Goal: Communication & Community: Answer question/provide support

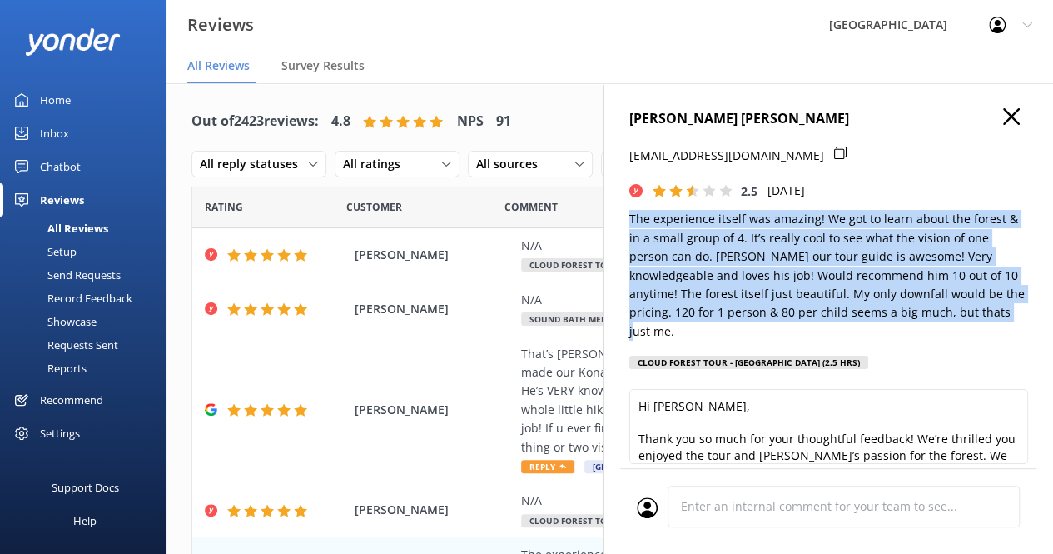
scroll to position [187, 0]
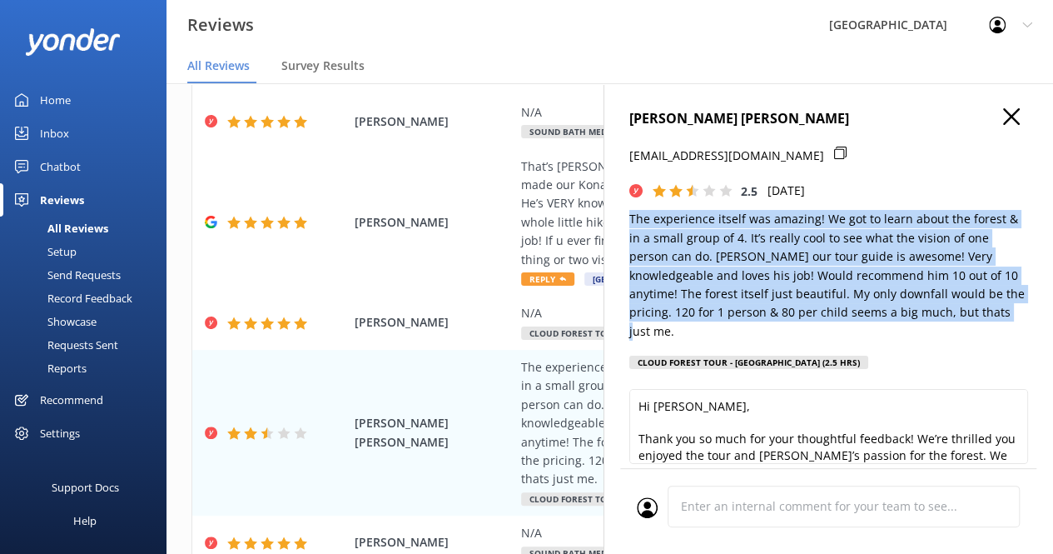
click at [1004, 110] on icon "button" at bounding box center [1012, 116] width 17 height 17
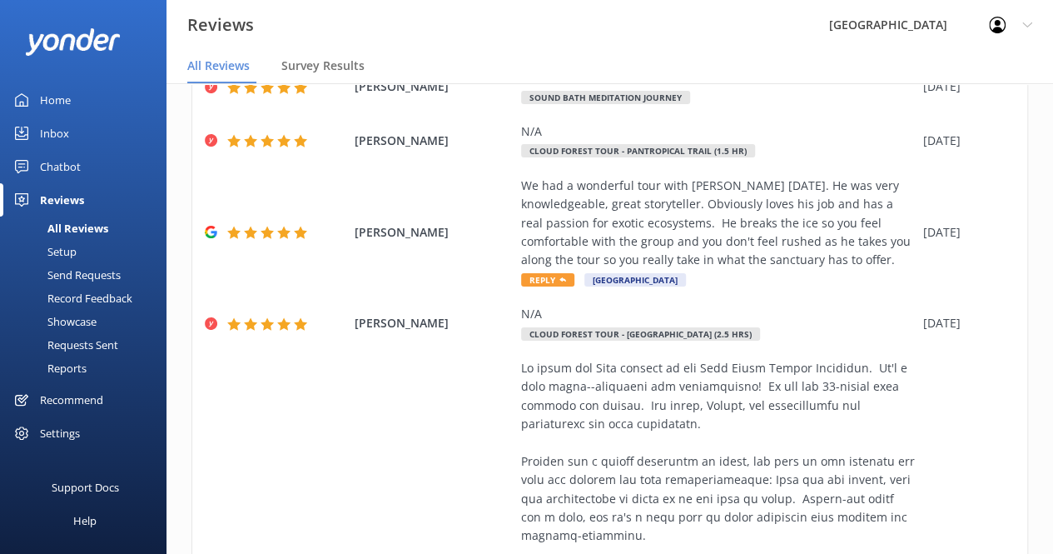
scroll to position [640, 0]
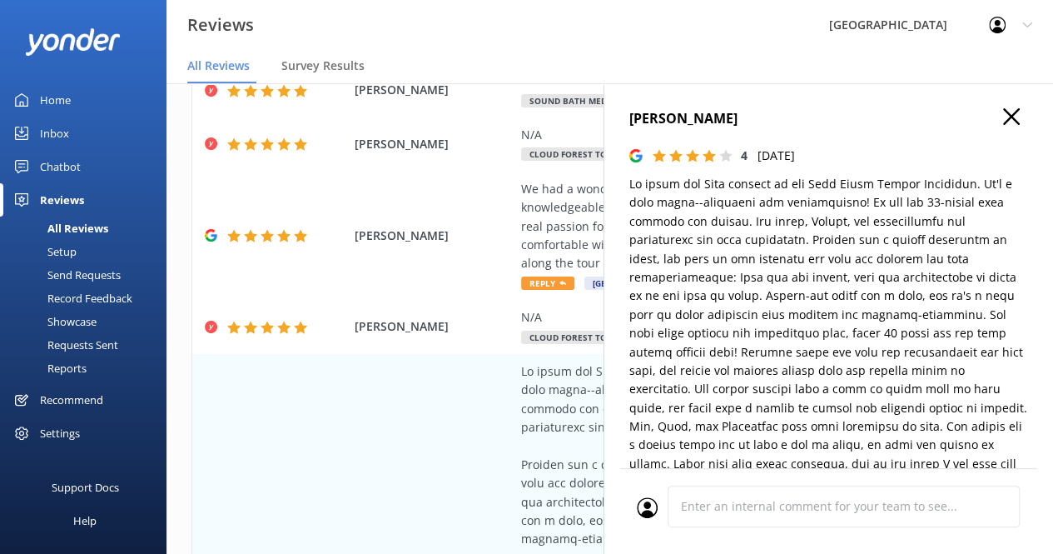
type textarea "Thank you so much for your thoughtful review! We’re delighted you enjoyed your …"
click at [1004, 265] on p at bounding box center [829, 343] width 399 height 336
click at [883, 351] on p at bounding box center [829, 343] width 399 height 336
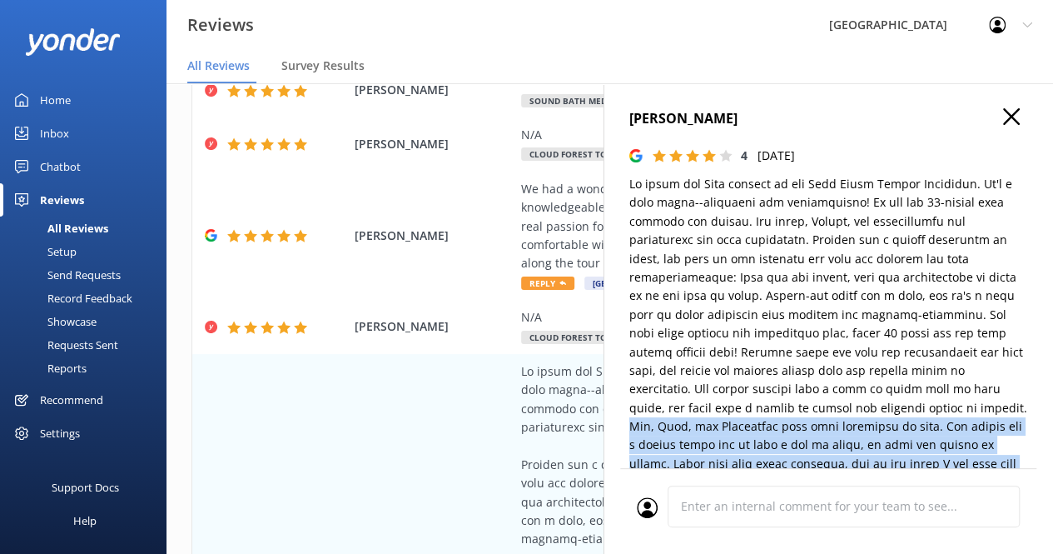
drag, startPoint x: 804, startPoint y: 412, endPoint x: 800, endPoint y: 313, distance: 99.2
click at [955, 443] on p at bounding box center [829, 343] width 399 height 336
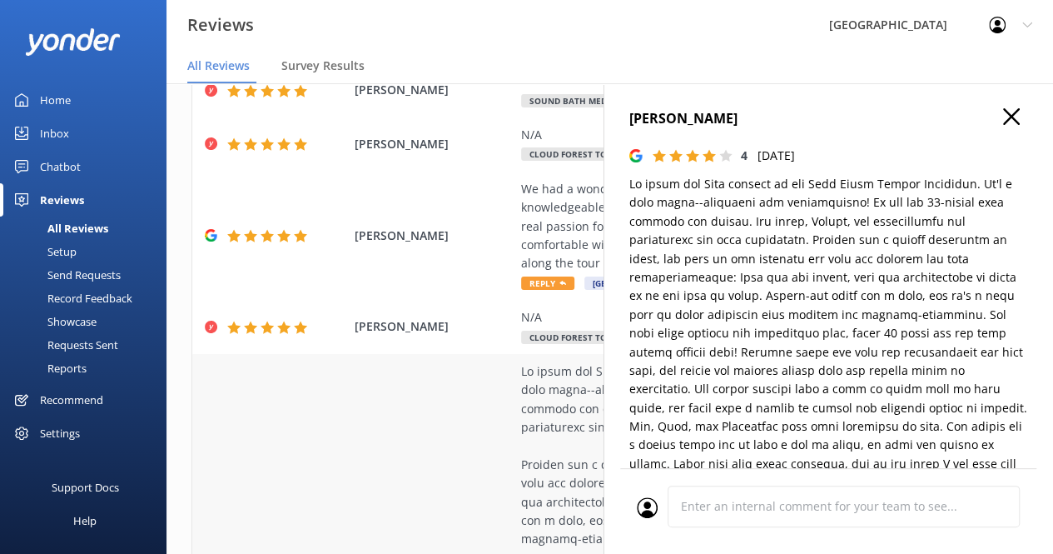
drag, startPoint x: 265, startPoint y: 472, endPoint x: 353, endPoint y: 435, distance: 95.9
click at [1004, 121] on icon "button" at bounding box center [1012, 116] width 17 height 17
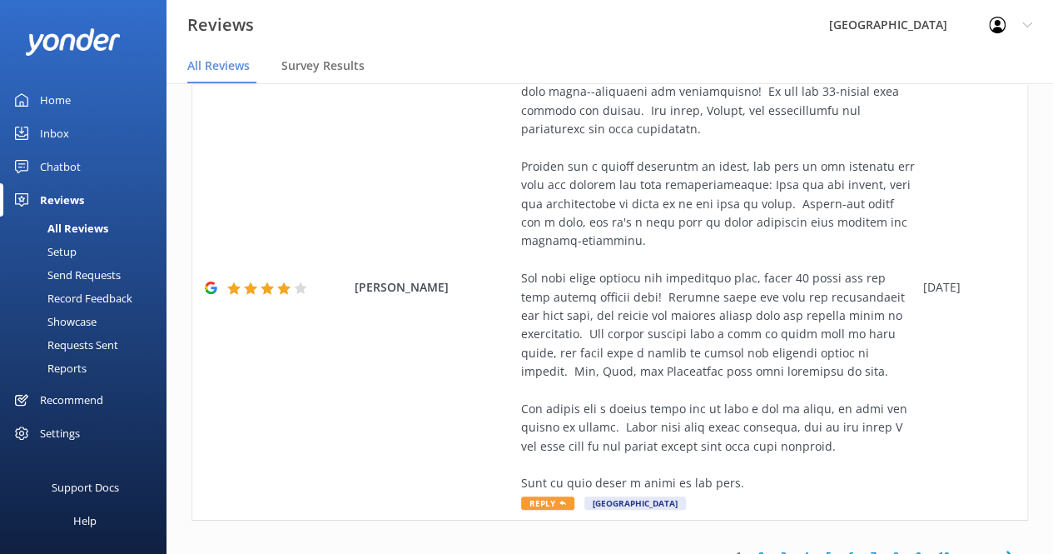
scroll to position [939, 0]
click at [752, 546] on link "2" at bounding box center [761, 554] width 22 height 16
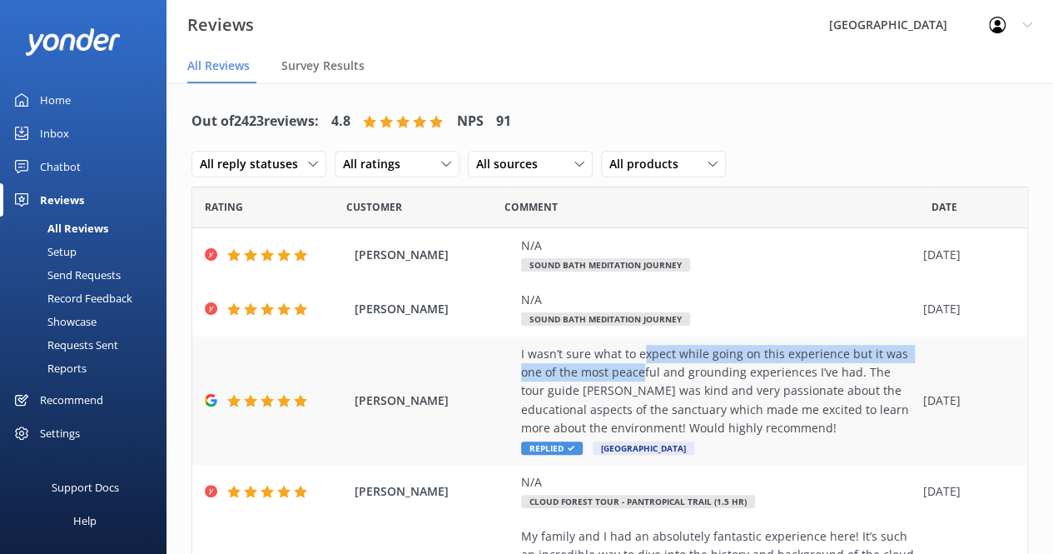
click at [640, 366] on div "I wasn’t sure what to expect while going on this experience but it was one of t…" at bounding box center [718, 391] width 394 height 93
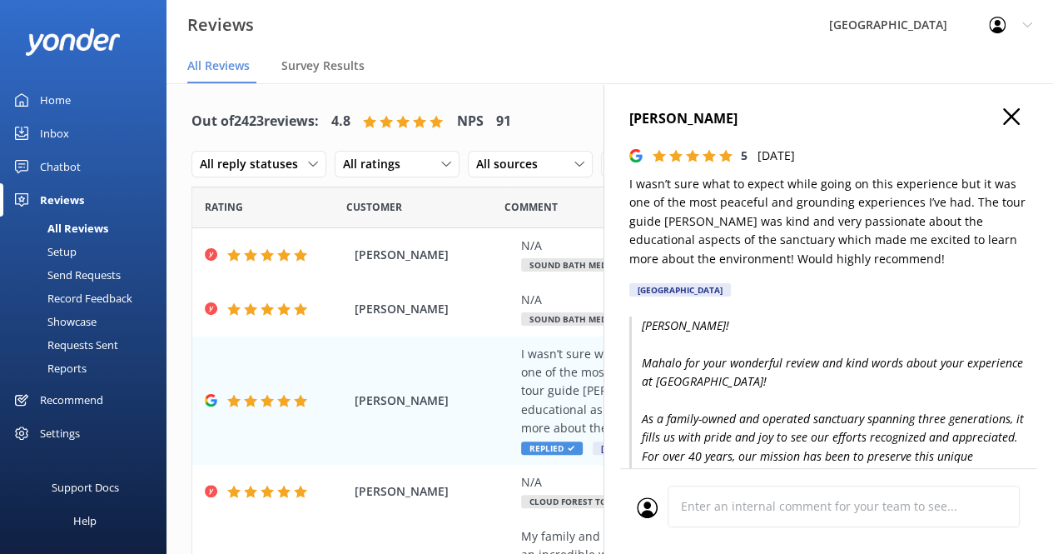
click at [813, 237] on p "I wasn’t sure what to expect while going on this experience but it was one of t…" at bounding box center [829, 221] width 399 height 93
click at [1004, 116] on use "button" at bounding box center [1012, 116] width 17 height 17
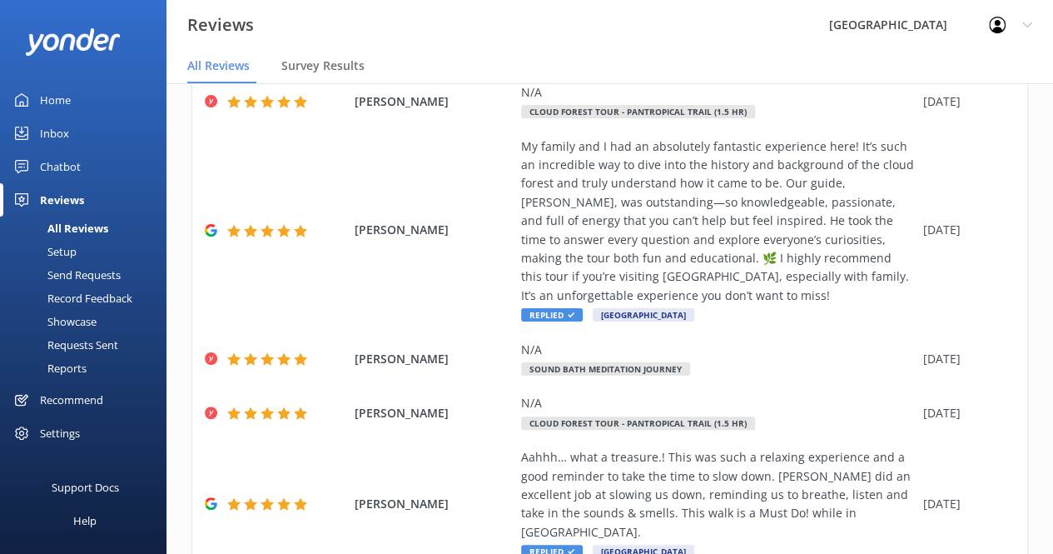
scroll to position [660, 0]
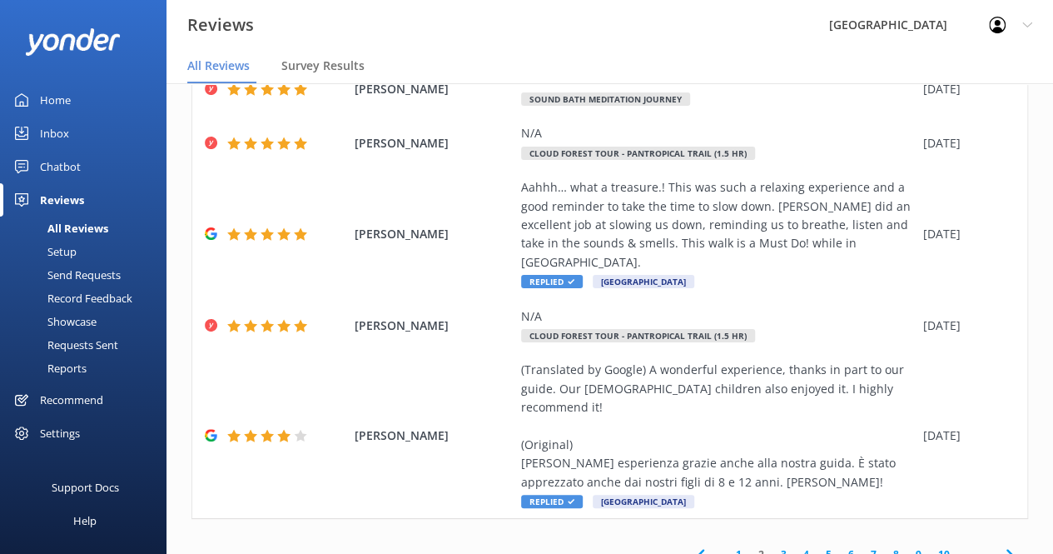
click at [691, 545] on icon at bounding box center [701, 555] width 20 height 20
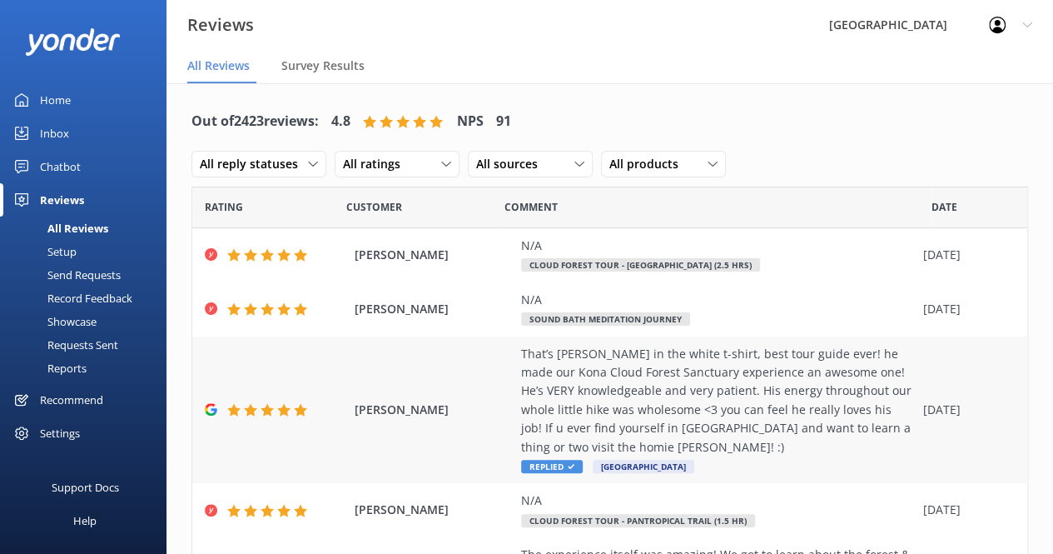
click at [628, 407] on div "That’s [PERSON_NAME] in the white t-shirt, best tour guide ever! he made our Ko…" at bounding box center [718, 401] width 394 height 112
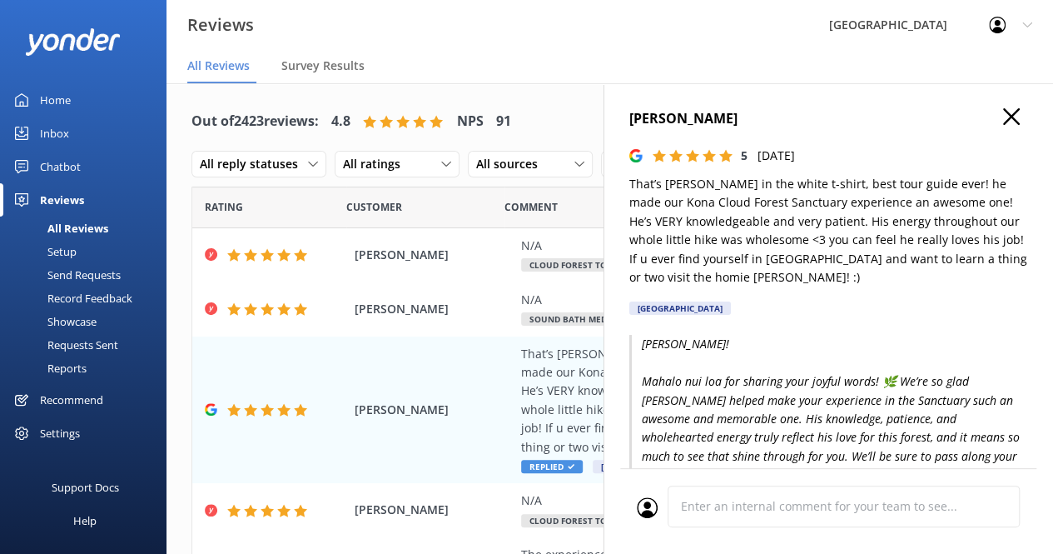
click at [1004, 121] on use "button" at bounding box center [1012, 116] width 17 height 17
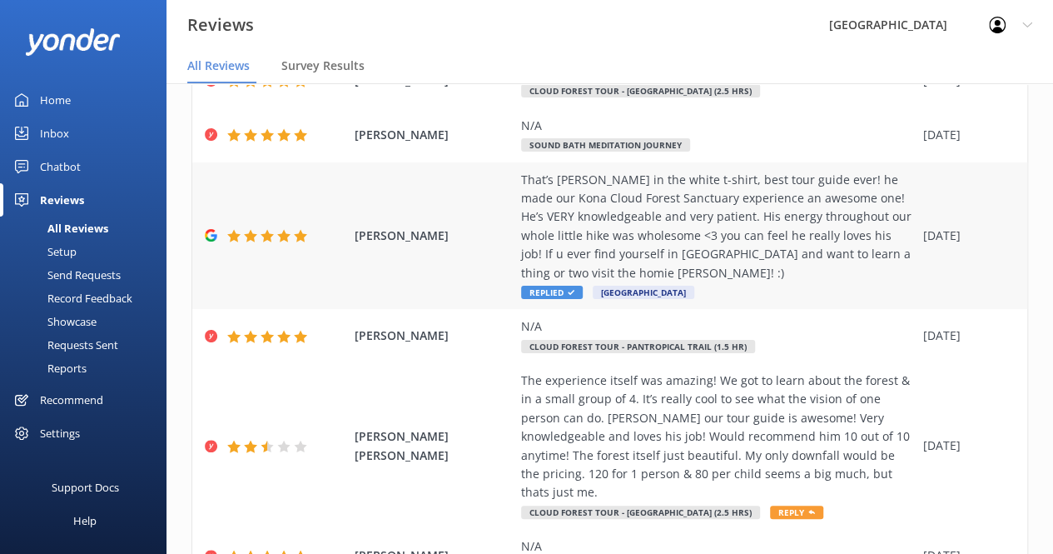
scroll to position [172, 0]
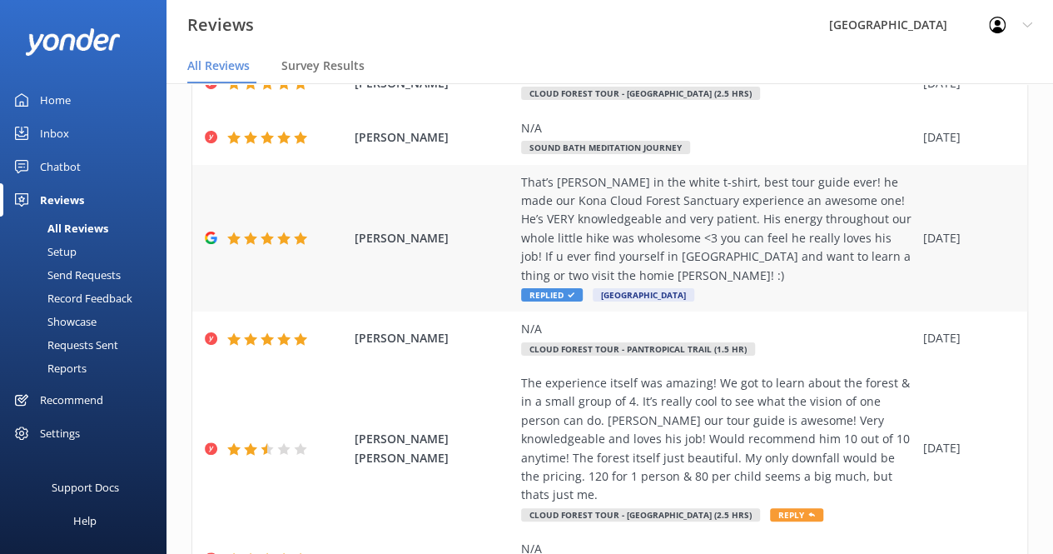
click at [681, 243] on div "That’s [PERSON_NAME] in the white t-shirt, best tour guide ever! he made our Ko…" at bounding box center [718, 229] width 394 height 112
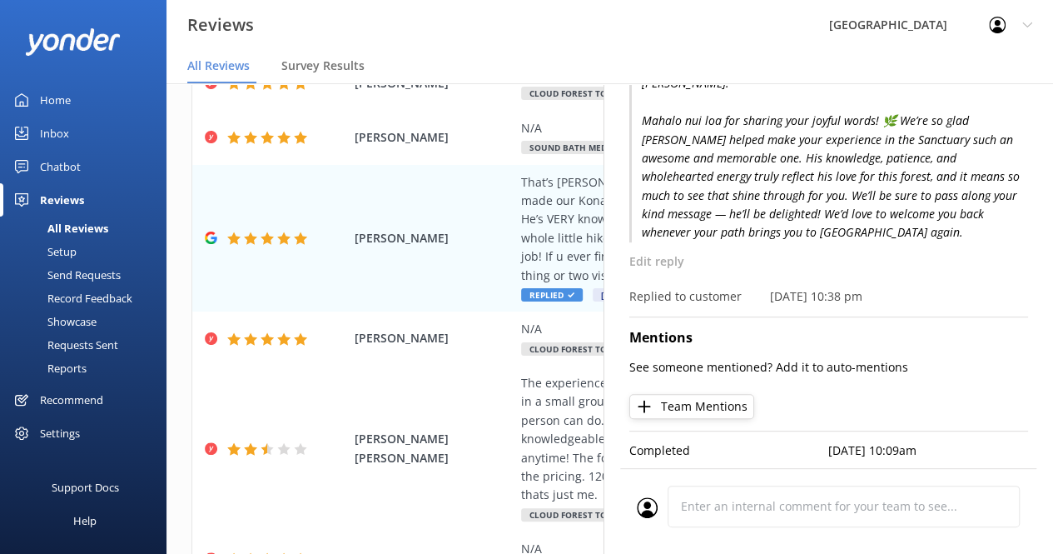
scroll to position [33, 0]
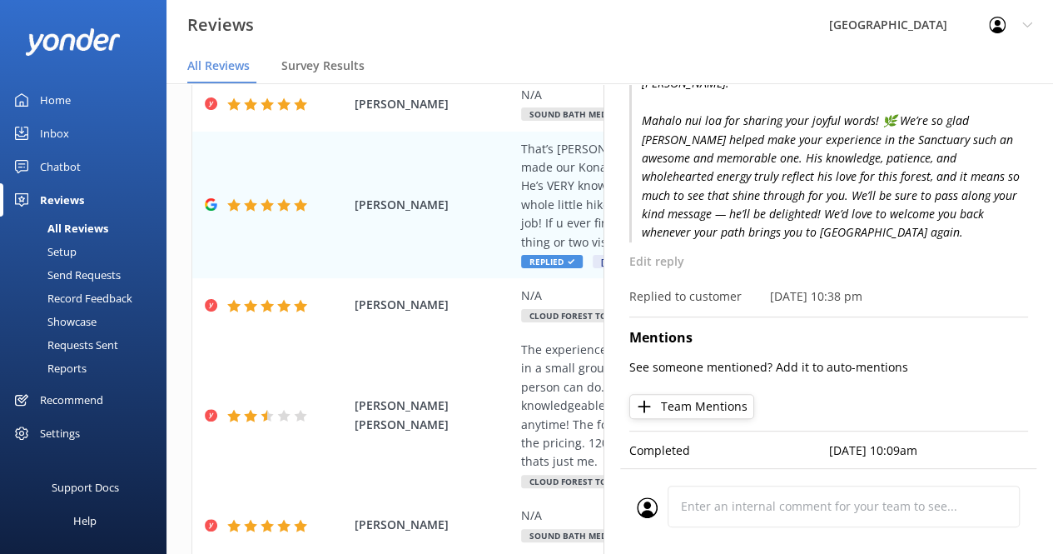
click at [784, 232] on div "[PERSON_NAME]! Mahalo nui loa for sharing your joyful words! 🌿 We’re so glad [P…" at bounding box center [829, 190] width 399 height 232
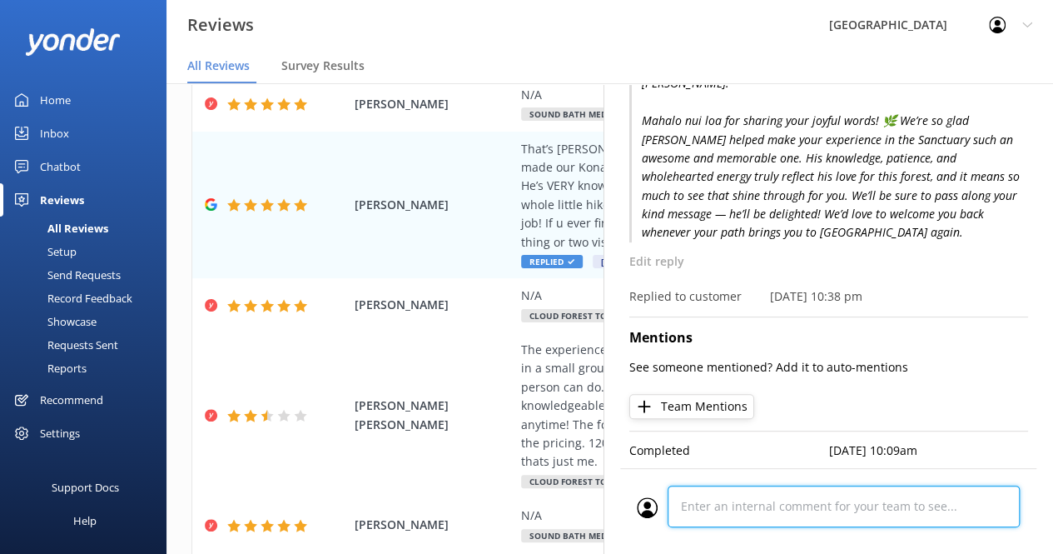
scroll to position [297, 0]
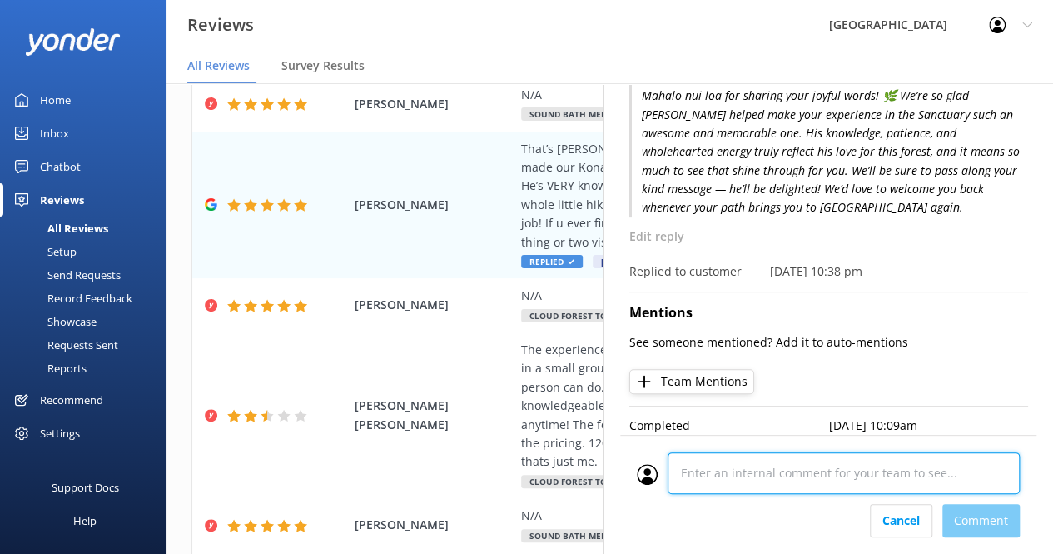
click at [726, 515] on div "Cancel Comment" at bounding box center [828, 494] width 416 height 119
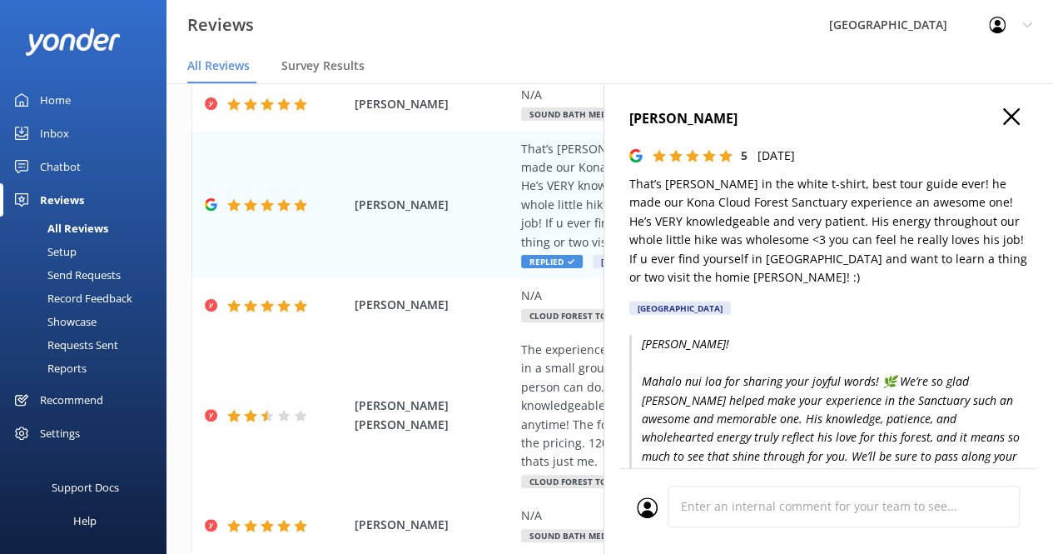
click at [1004, 122] on icon "button" at bounding box center [1012, 116] width 17 height 17
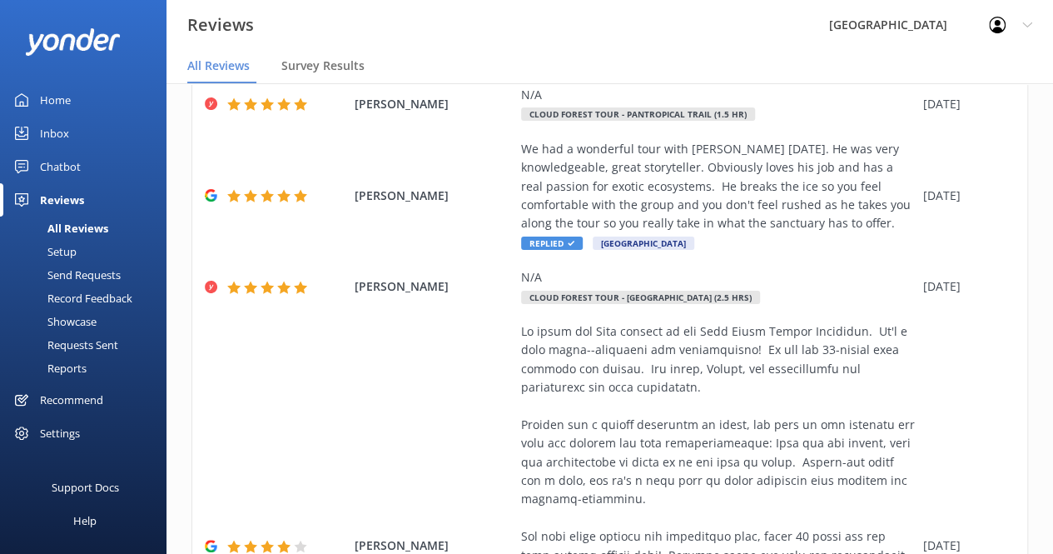
scroll to position [939, 0]
